Goal: Task Accomplishment & Management: Use online tool/utility

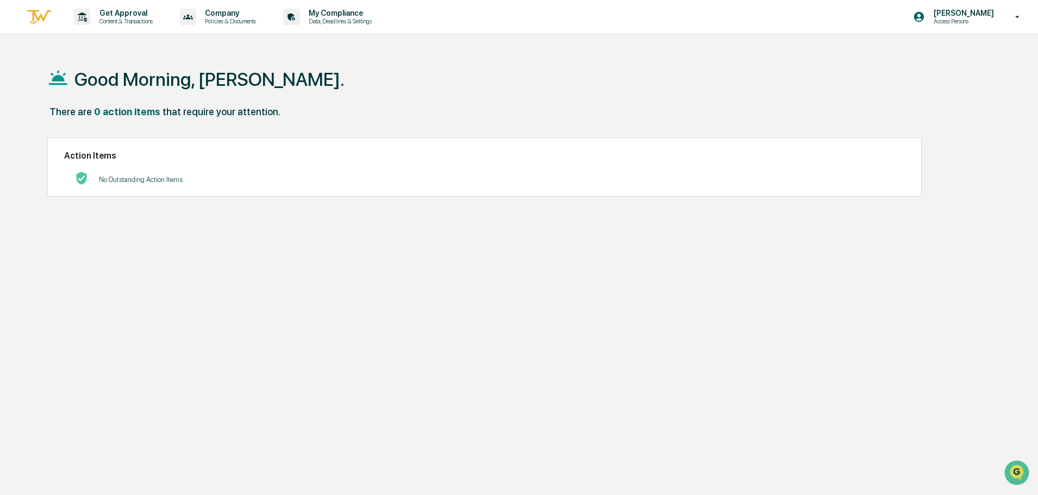
click at [45, 14] on img at bounding box center [39, 17] width 26 height 18
click at [47, 19] on img at bounding box center [39, 17] width 26 height 18
click at [132, 14] on p "Get Approval" at bounding box center [124, 13] width 67 height 9
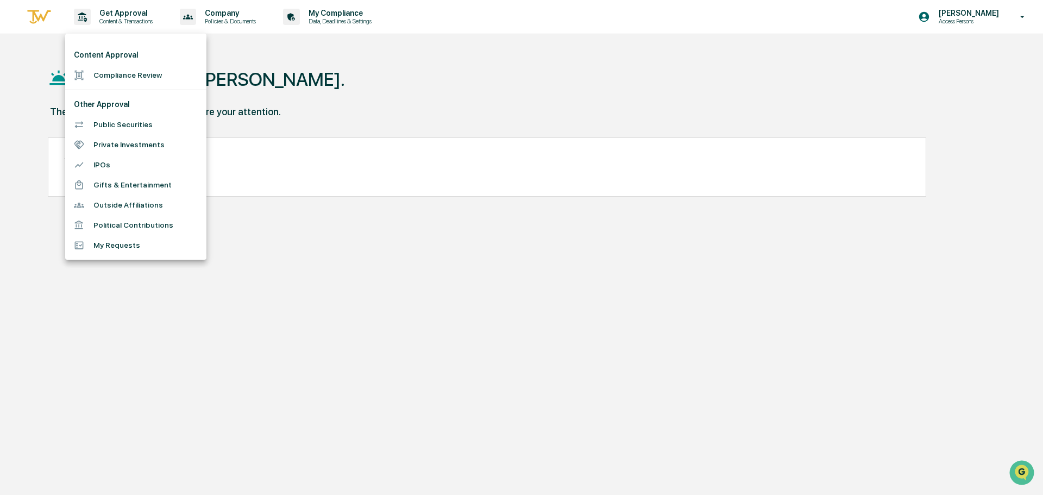
click at [123, 75] on li "Compliance Review" at bounding box center [135, 75] width 141 height 20
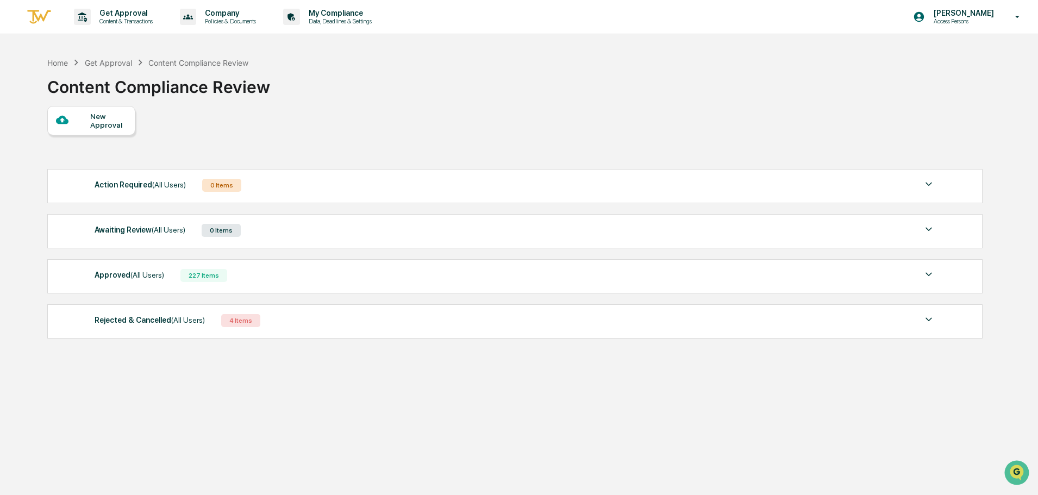
click at [135, 275] on span "(All Users)" at bounding box center [147, 275] width 34 height 9
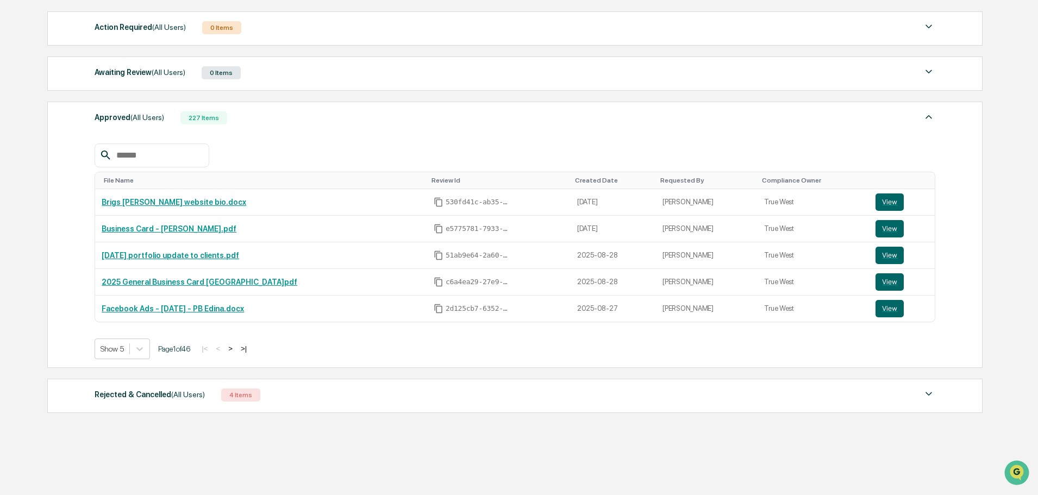
scroll to position [163, 0]
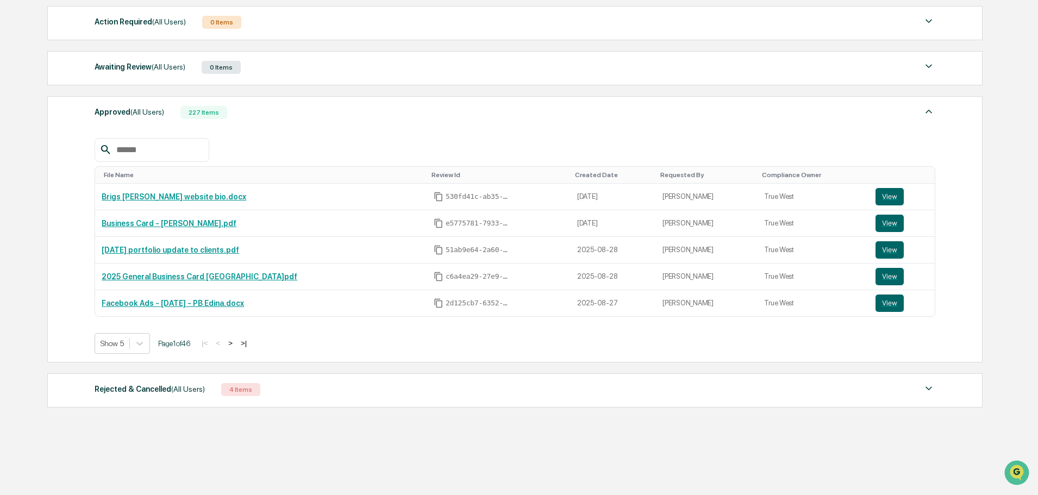
click at [186, 148] on input "text" at bounding box center [158, 150] width 92 height 14
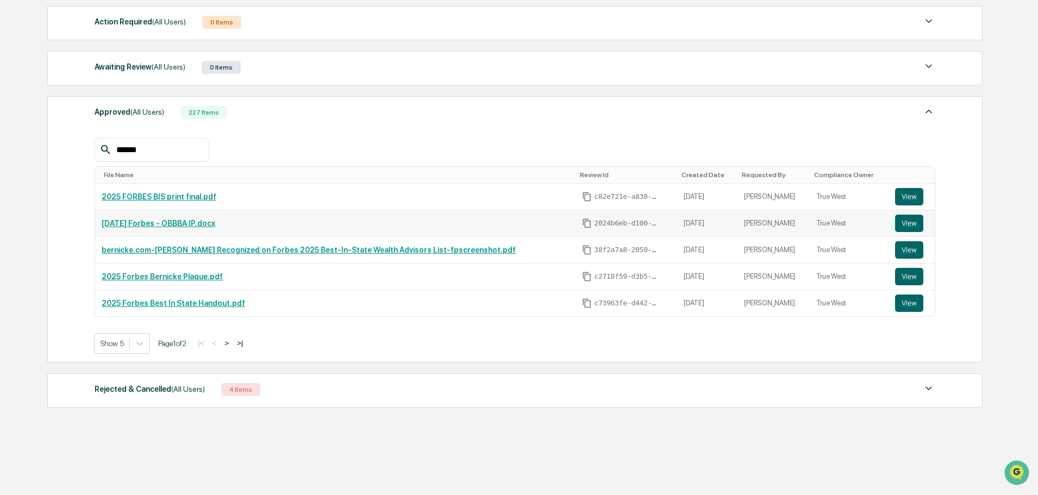
type input "******"
click at [196, 220] on link "[DATE] Forbes - OBBBA IP.docx" at bounding box center [159, 223] width 114 height 9
